Goal: Task Accomplishment & Management: Use online tool/utility

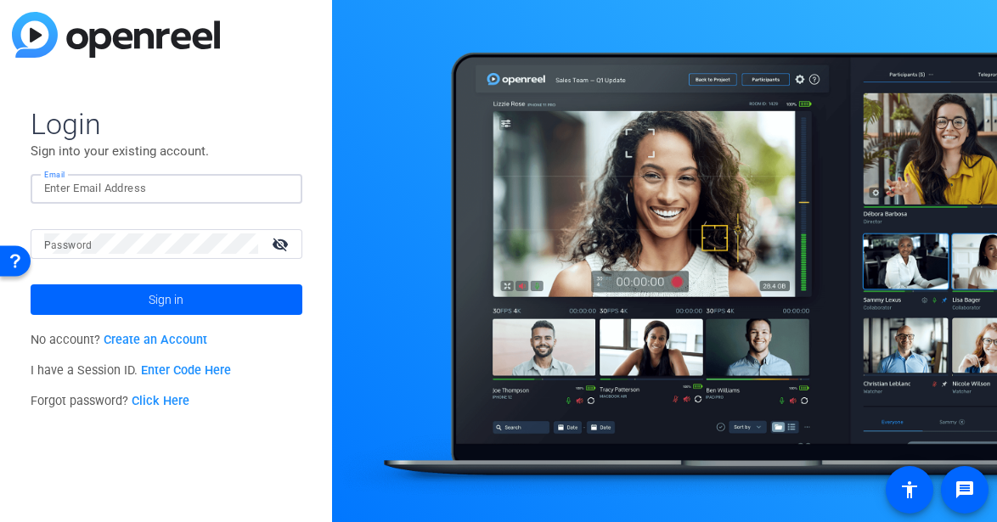
click at [108, 189] on input "Email" at bounding box center [166, 188] width 245 height 20
type input "[EMAIL_ADDRESS][DOMAIN_NAME]"
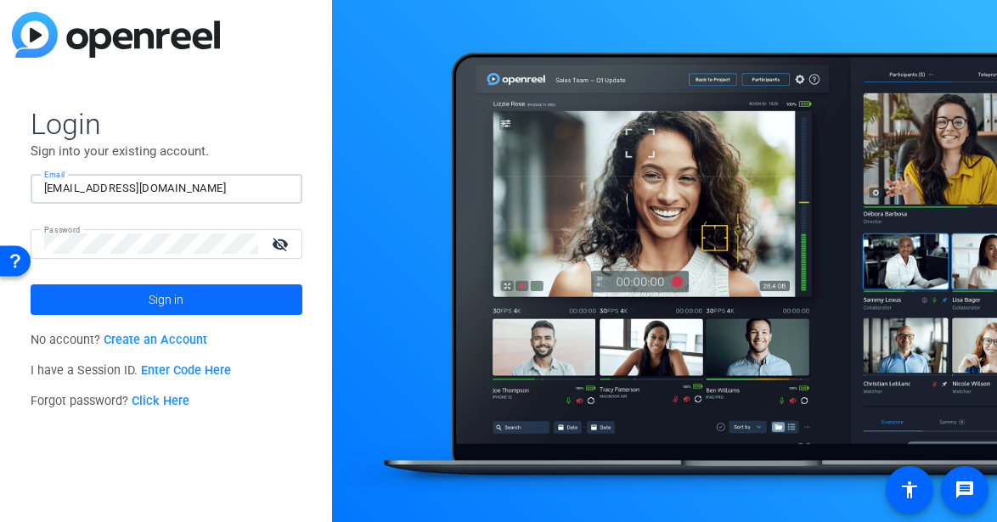
click at [236, 300] on span at bounding box center [167, 299] width 272 height 41
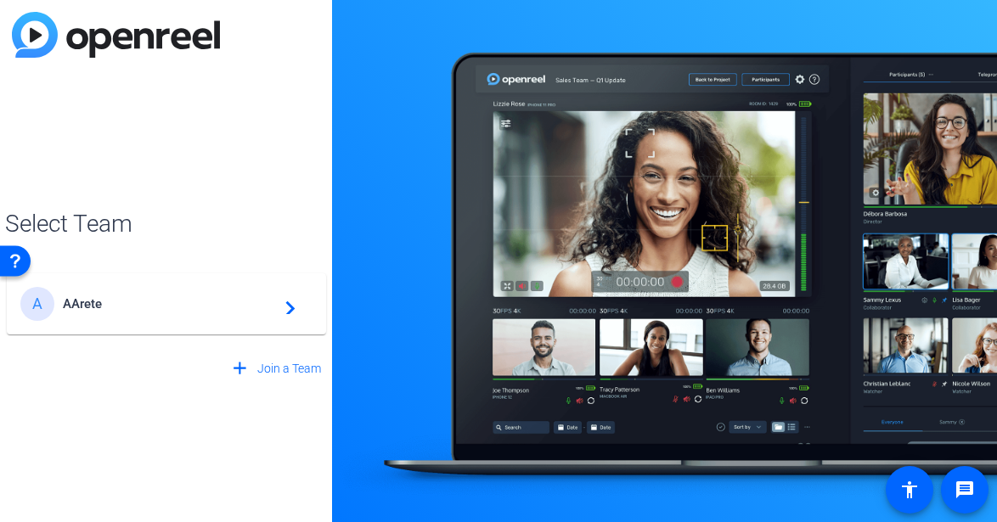
click at [281, 309] on mat-icon "navigate_next" at bounding box center [285, 304] width 20 height 20
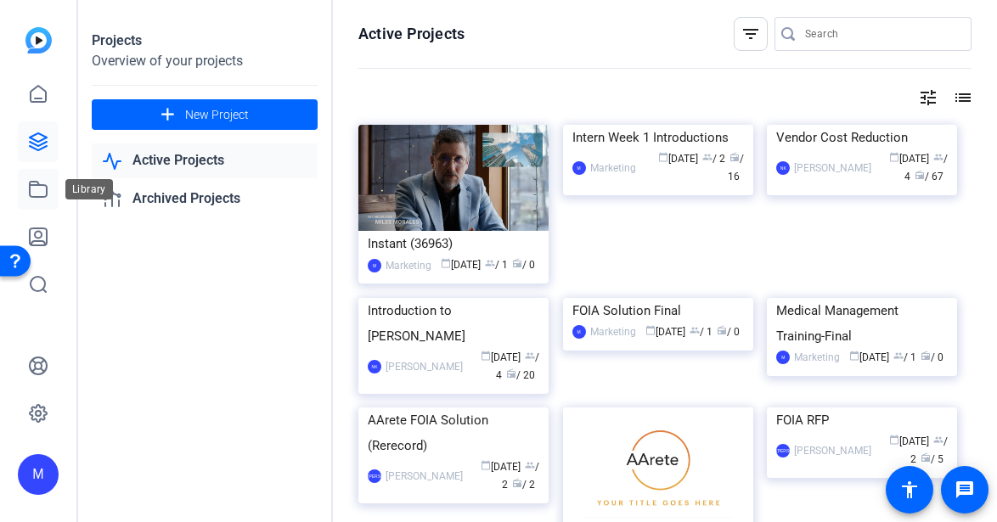
click at [36, 189] on icon at bounding box center [38, 189] width 20 height 20
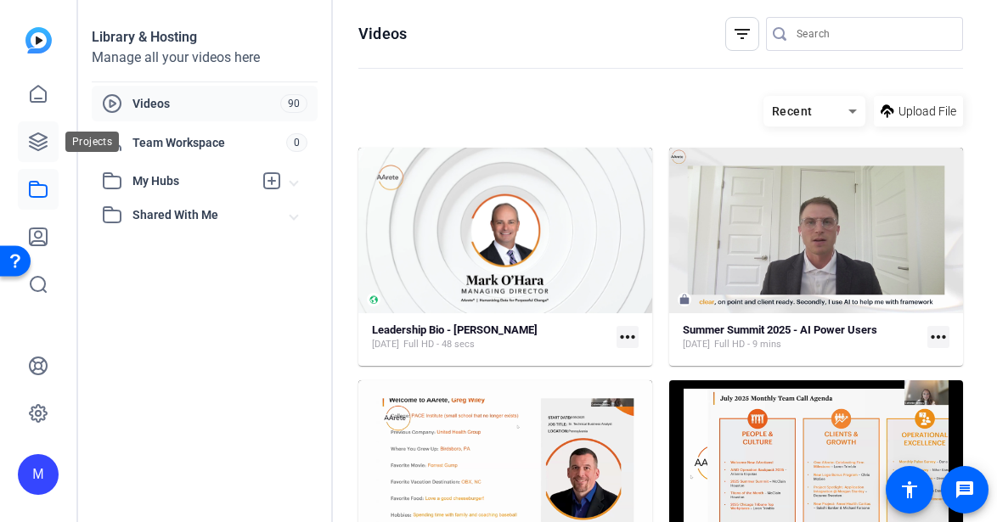
click at [38, 144] on icon at bounding box center [38, 142] width 20 height 20
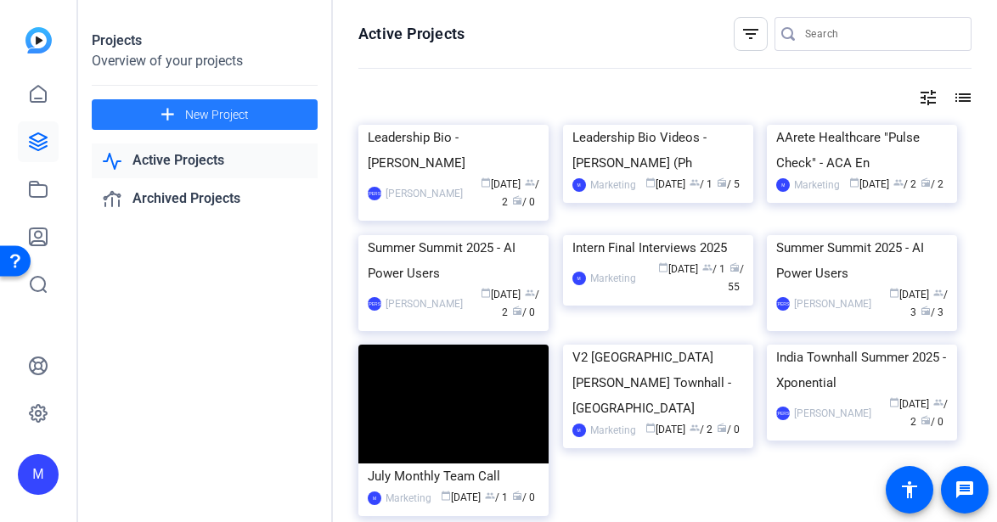
click at [243, 112] on span "New Project" at bounding box center [217, 115] width 64 height 18
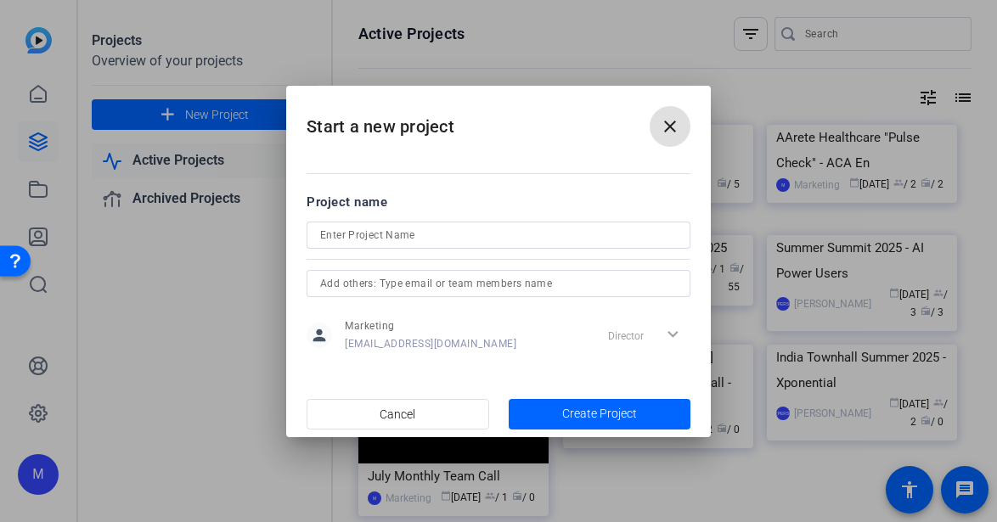
click at [676, 121] on mat-icon "close" at bounding box center [670, 126] width 20 height 20
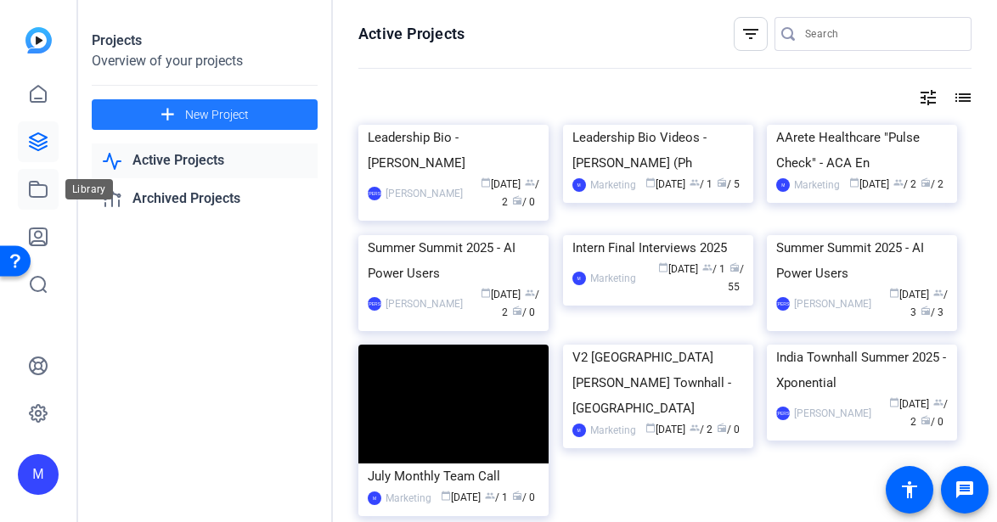
click at [37, 186] on icon at bounding box center [38, 189] width 17 height 15
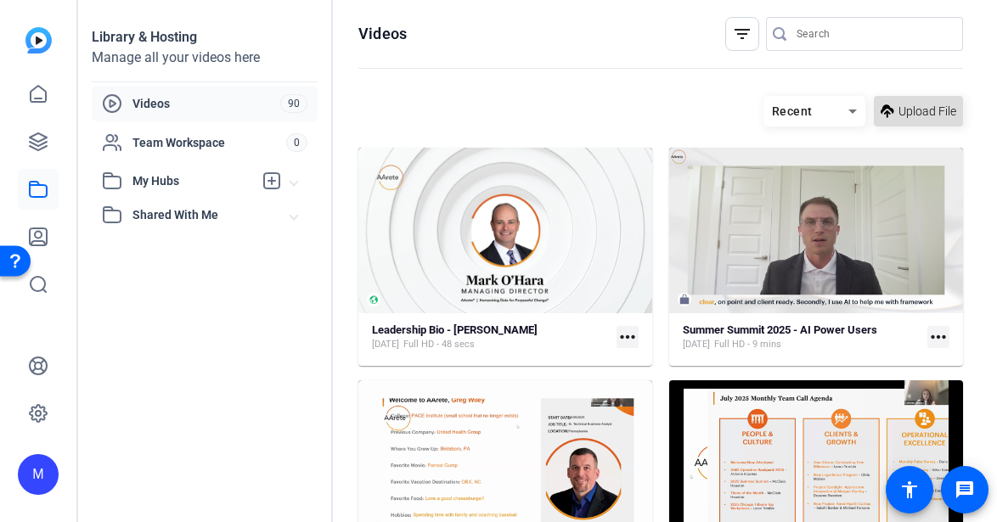
click at [940, 111] on span "Upload File" at bounding box center [928, 112] width 58 height 18
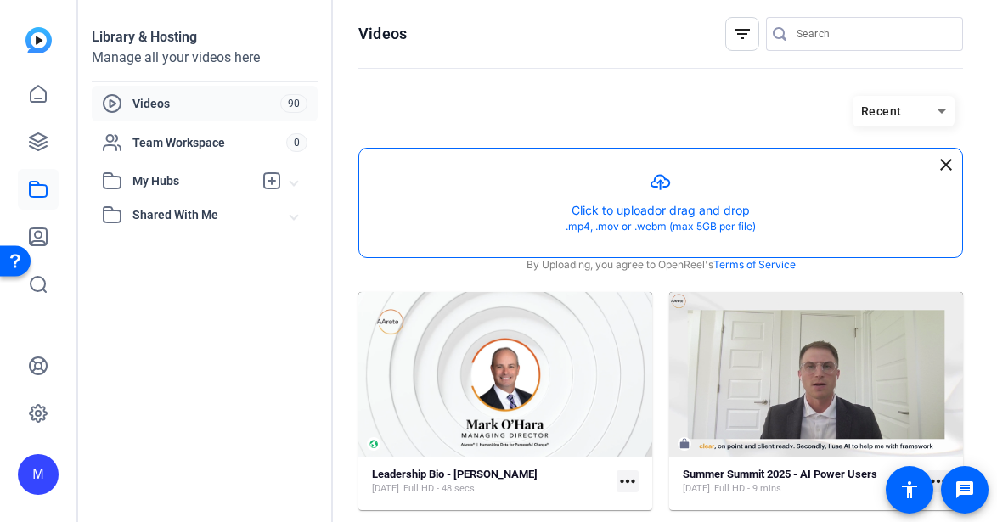
click at [703, 199] on button "button" at bounding box center [660, 203] width 603 height 109
